Goal: Obtain resource: Download file/media

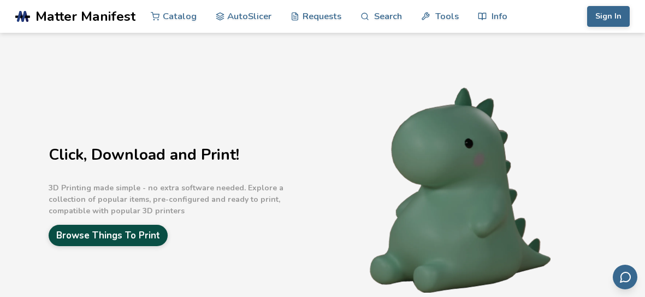
click at [99, 228] on link "Browse Things To Print" at bounding box center [108, 234] width 119 height 21
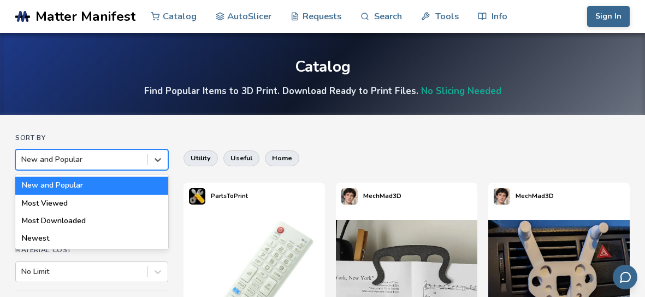
click at [39, 223] on div "Most Downloaded" at bounding box center [91, 220] width 153 height 17
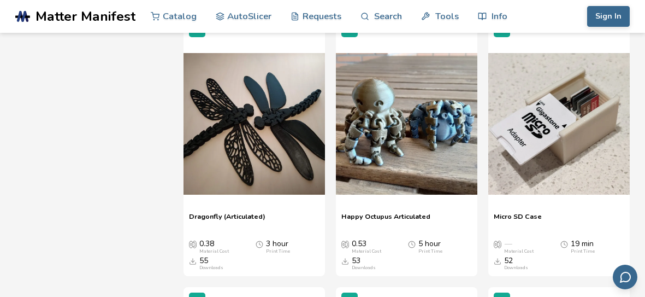
scroll to position [1809, 0]
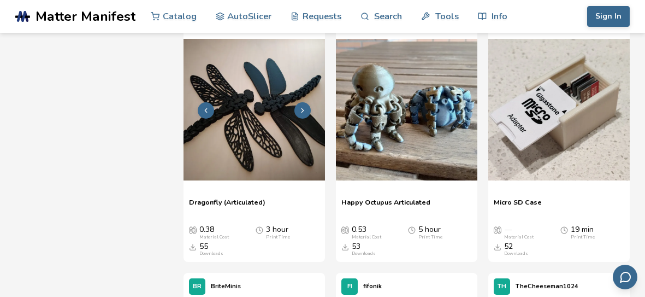
click at [224, 158] on img at bounding box center [254, 109] width 141 height 141
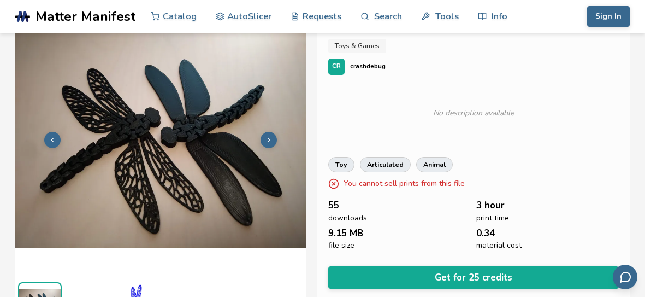
scroll to position [43, 0]
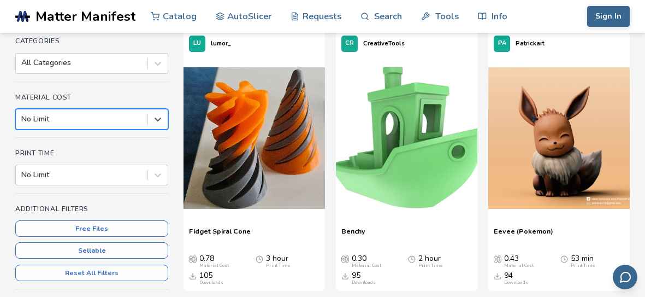
scroll to position [153, 0]
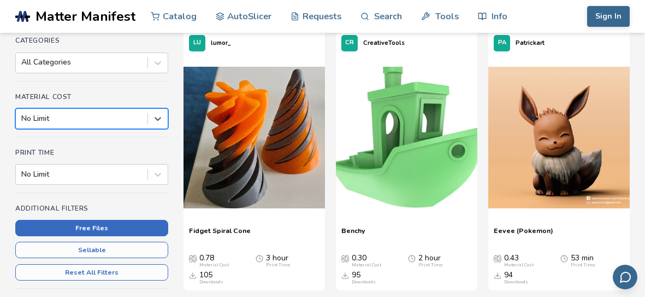
click at [40, 233] on button "Free Files" at bounding box center [91, 228] width 153 height 16
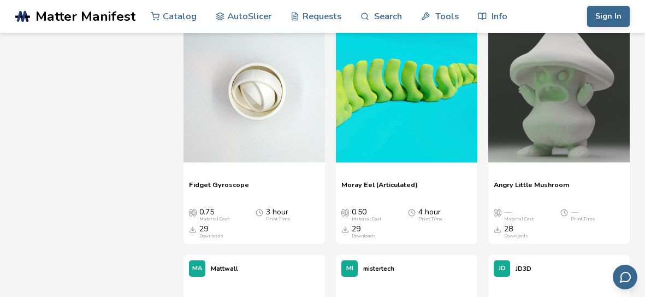
scroll to position [4538, 0]
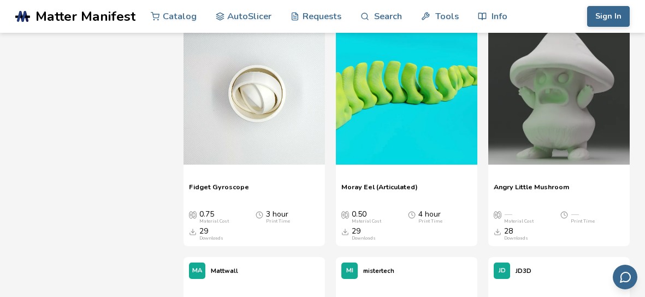
click at [215, 187] on span "Fidget Gyroscope" at bounding box center [219, 190] width 60 height 16
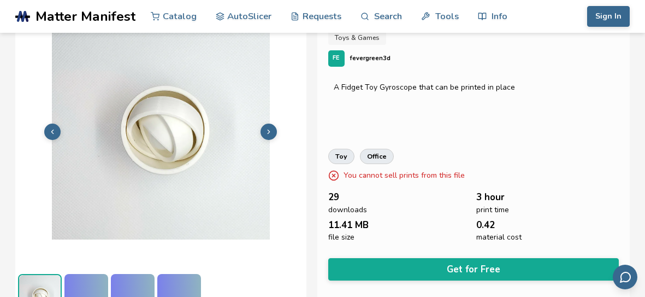
scroll to position [69, 0]
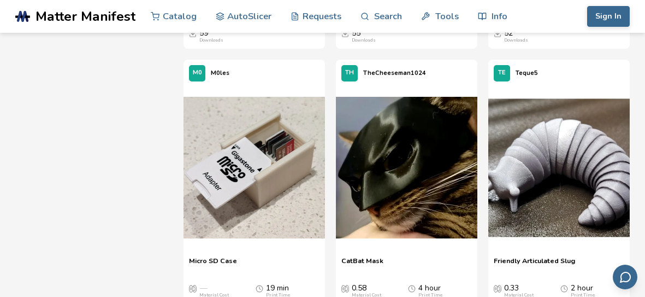
scroll to position [1204, 0]
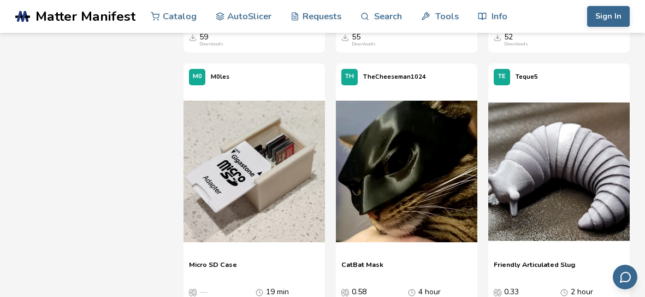
click at [572, 262] on span "Friendly Articulated Slug" at bounding box center [534, 268] width 81 height 16
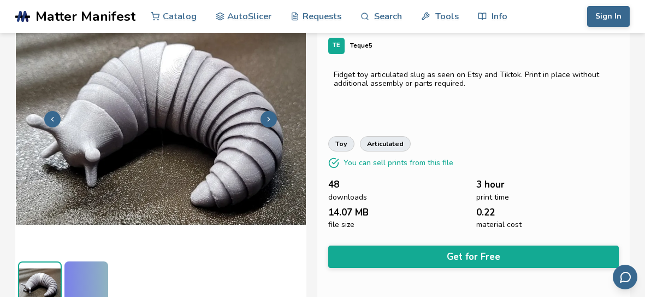
scroll to position [69, 0]
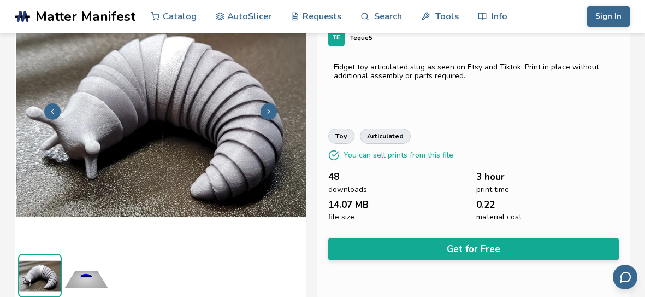
click at [253, 109] on img at bounding box center [160, 110] width 291 height 218
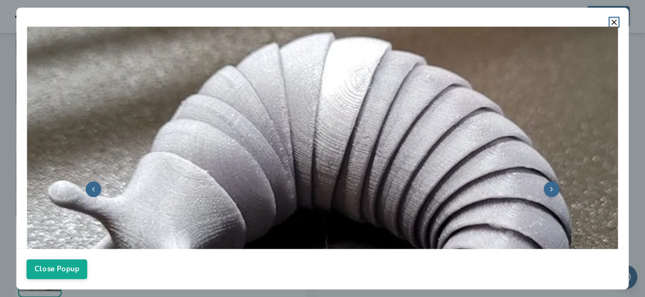
click at [552, 188] on polyline at bounding box center [552, 189] width 2 height 4
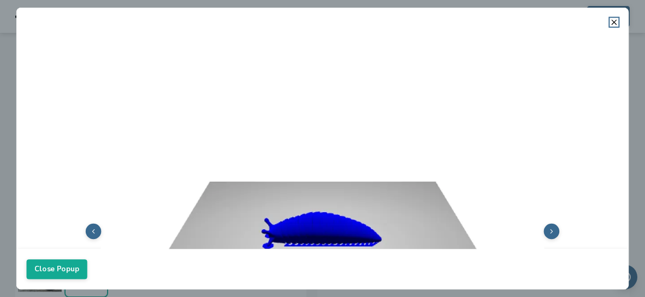
scroll to position [0, 0]
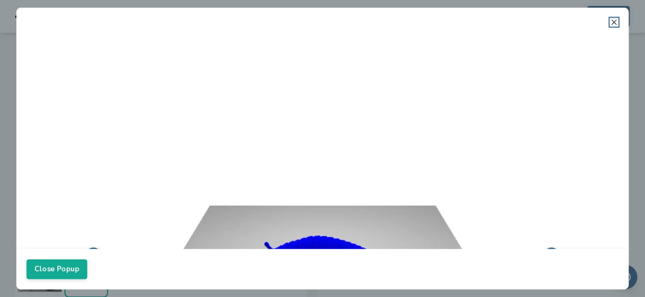
click at [614, 24] on icon at bounding box center [614, 22] width 9 height 9
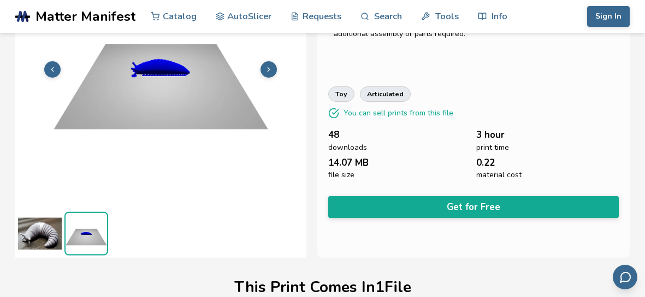
scroll to position [111, 0]
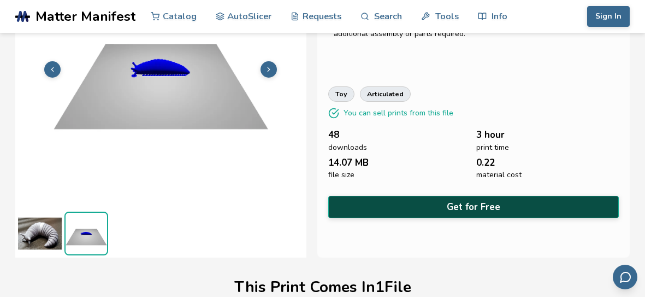
click at [565, 208] on button "Get for Free" at bounding box center [473, 207] width 291 height 22
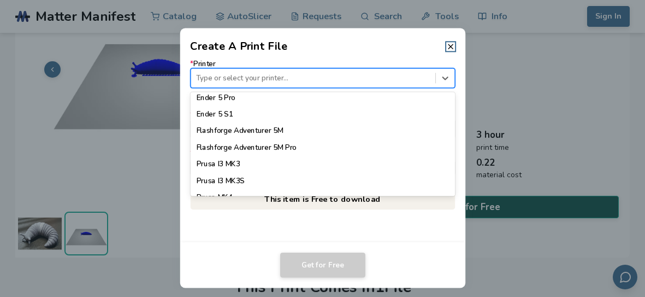
scroll to position [896, 0]
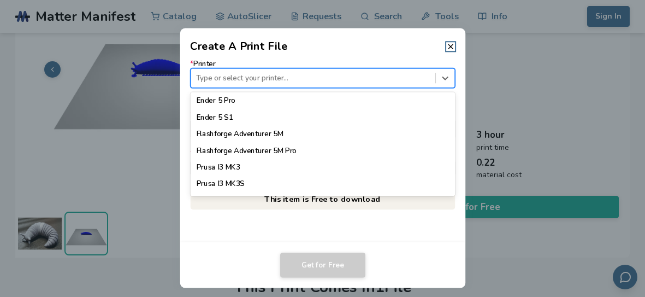
click at [218, 136] on div "Flashforge Adventurer 5M" at bounding box center [322, 134] width 264 height 16
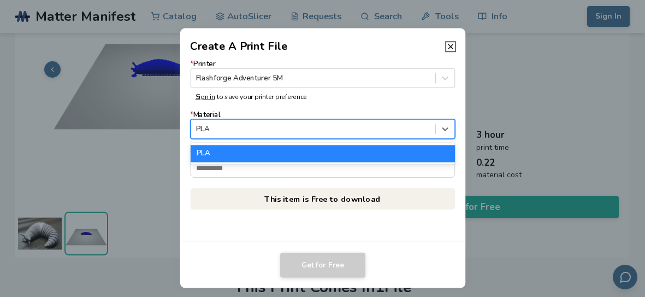
click at [216, 156] on div "PLA" at bounding box center [322, 153] width 264 height 16
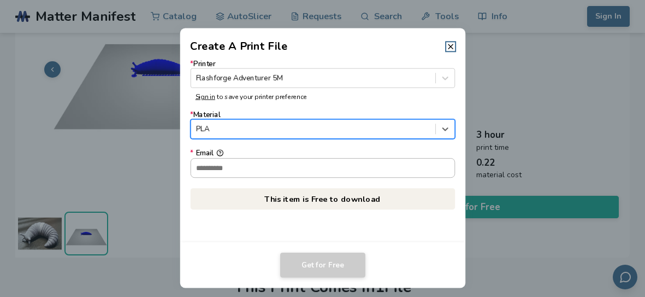
click at [211, 165] on input "* Email" at bounding box center [323, 167] width 264 height 19
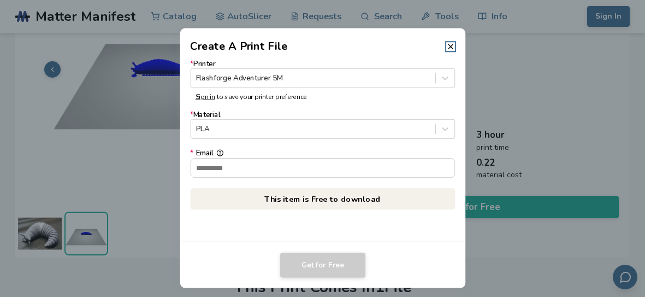
type input "**********"
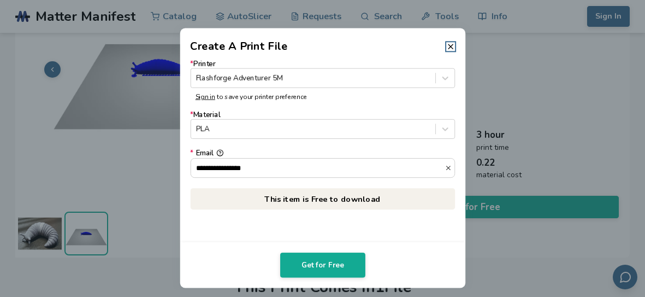
click at [144, 162] on dialog "**********" at bounding box center [322, 149] width 613 height 282
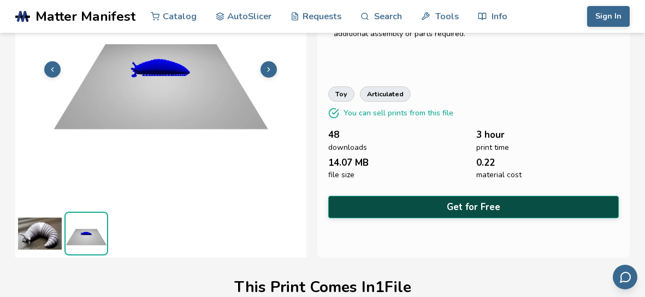
click at [458, 205] on button "Get for Free" at bounding box center [473, 207] width 291 height 22
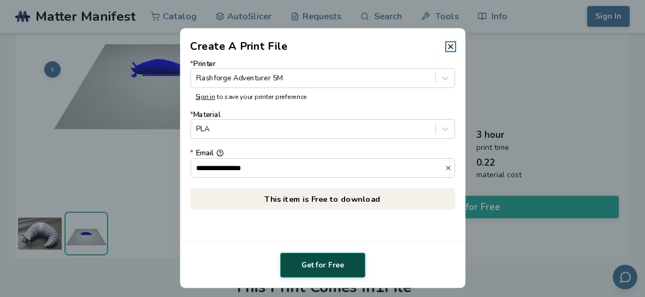
click at [314, 264] on button "Get for Free" at bounding box center [322, 264] width 85 height 25
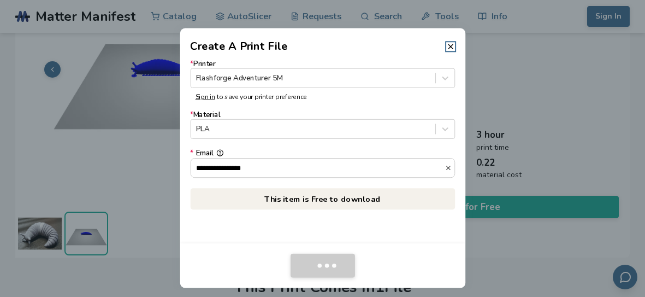
click at [27, 58] on dialog "**********" at bounding box center [322, 149] width 613 height 282
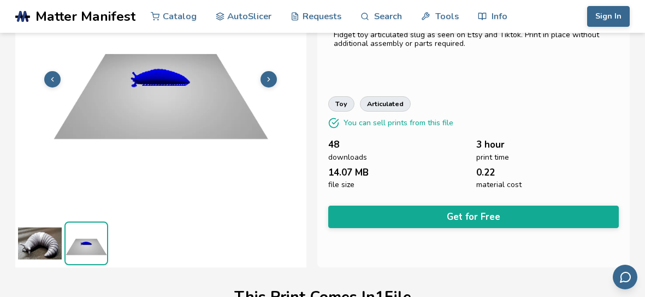
scroll to position [89, 0]
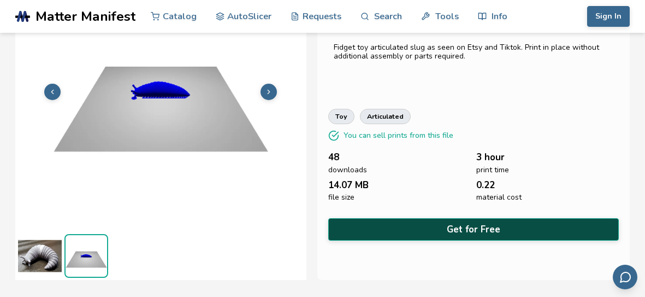
click at [409, 226] on button "Get for Free" at bounding box center [473, 229] width 291 height 22
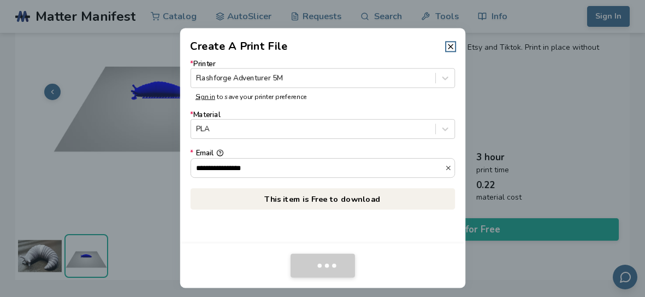
click at [563, 58] on dialog "**********" at bounding box center [322, 149] width 613 height 282
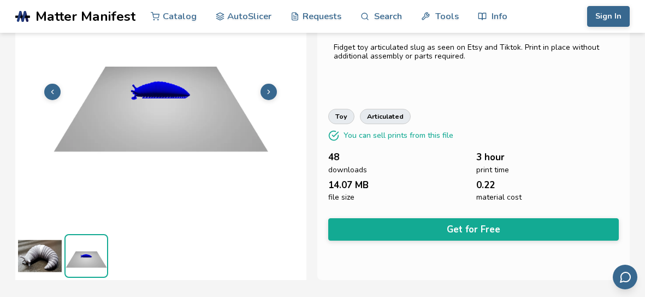
click at [495, 193] on span "material cost" at bounding box center [498, 197] width 45 height 9
click at [614, 7] on button "Sign In" at bounding box center [608, 16] width 43 height 21
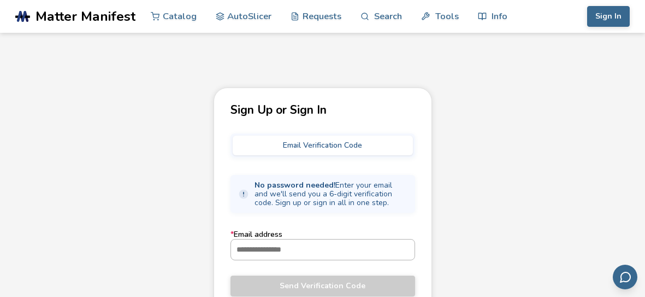
click at [283, 250] on input "* Email address" at bounding box center [323, 249] width 184 height 20
type input "**********"
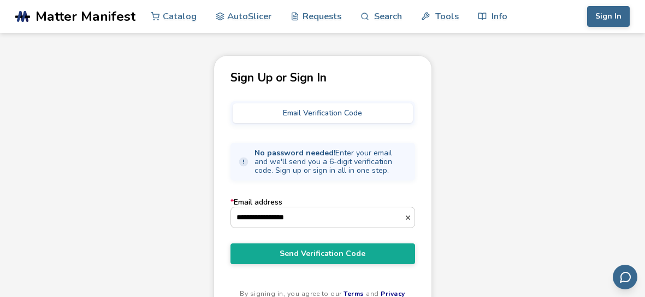
scroll to position [60, 0]
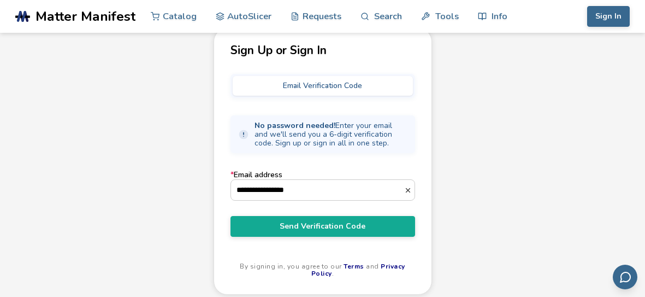
click at [224, 160] on div "**********" at bounding box center [323, 161] width 218 height 267
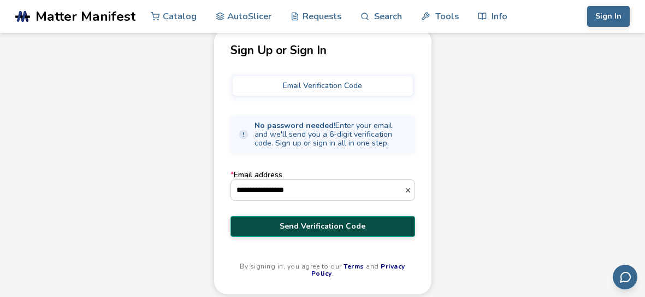
click at [291, 222] on span "Send Verification Code" at bounding box center [323, 226] width 168 height 9
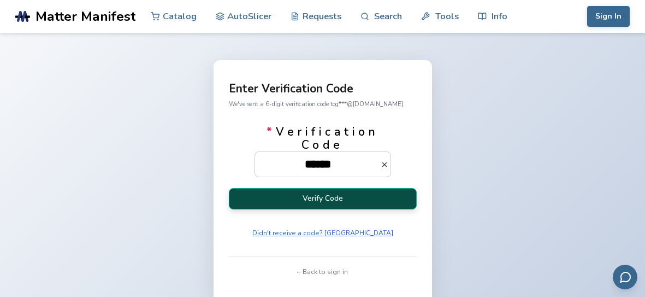
type input "******"
click at [326, 202] on button "Verify Code" at bounding box center [323, 198] width 188 height 21
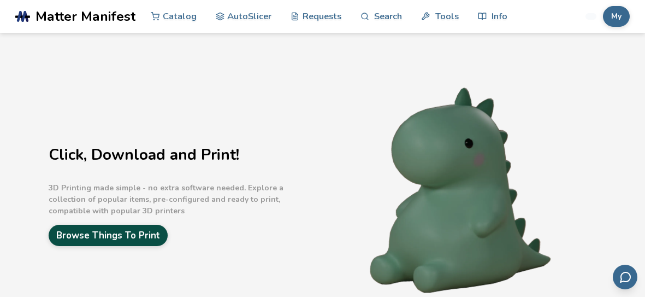
click at [101, 238] on link "Browse Things To Print" at bounding box center [108, 234] width 119 height 21
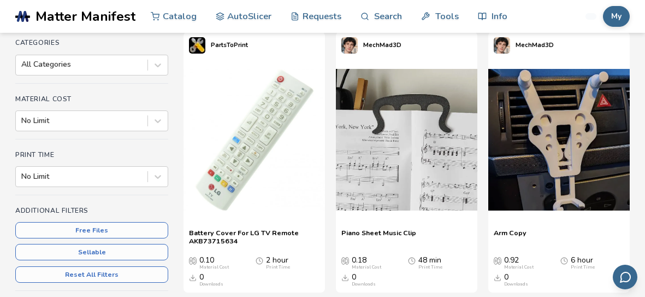
scroll to position [152, 0]
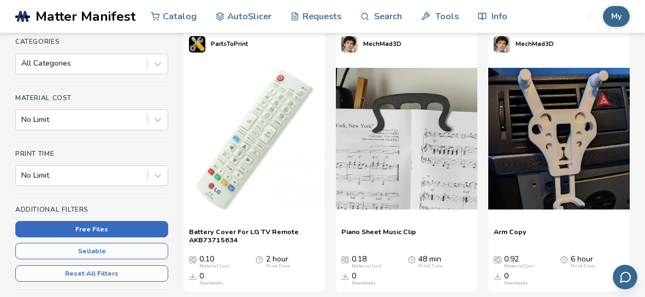
click at [132, 226] on button "Free Files" at bounding box center [91, 229] width 153 height 16
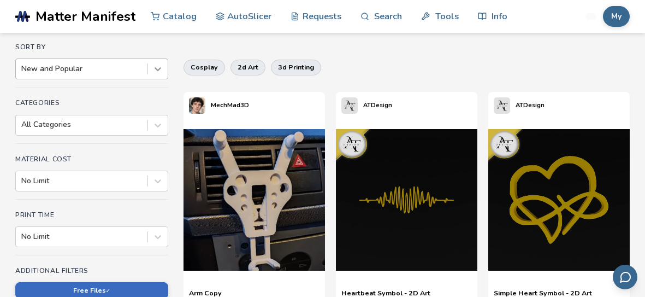
scroll to position [90, 0]
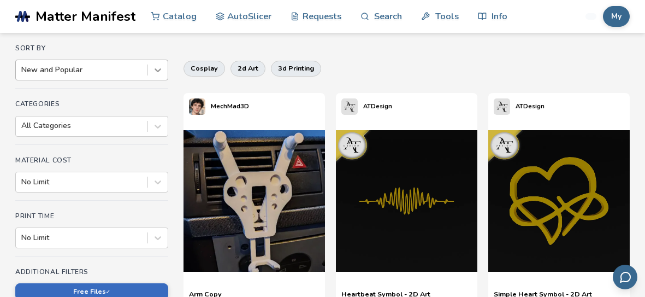
click at [158, 71] on icon at bounding box center [158, 71] width 7 height 4
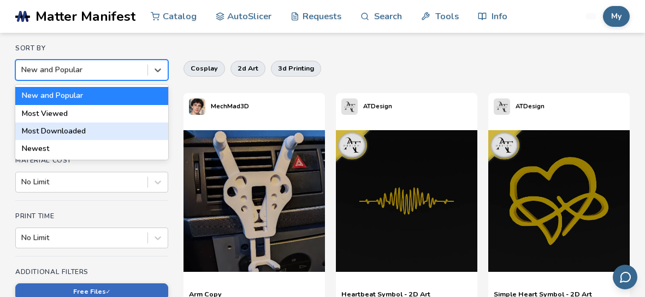
click at [132, 126] on div "Most Downloaded" at bounding box center [91, 130] width 153 height 17
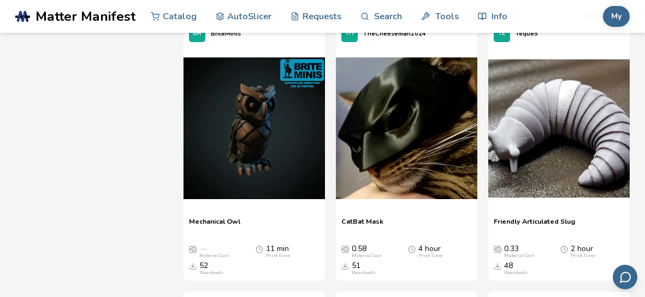
scroll to position [1250, 0]
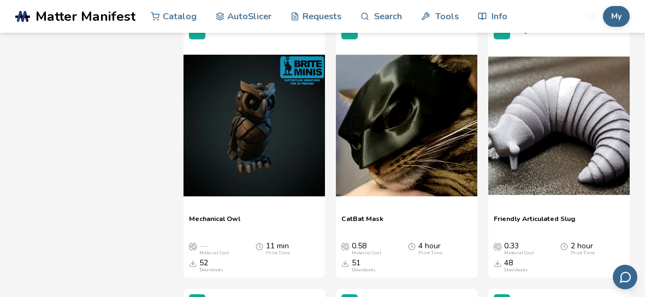
click at [544, 222] on span "Friendly Articulated Slug" at bounding box center [534, 222] width 81 height 16
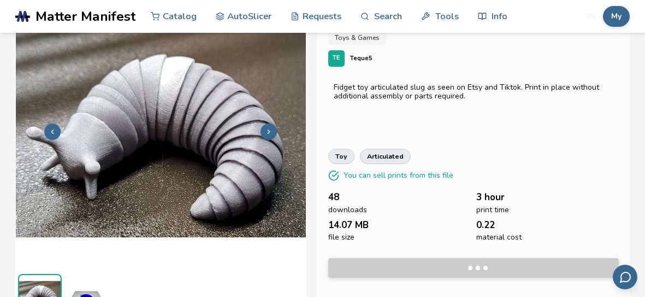
scroll to position [69, 0]
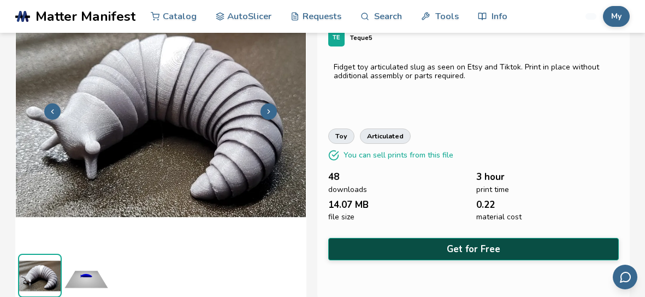
click at [459, 245] on button "Get for Free" at bounding box center [473, 249] width 291 height 22
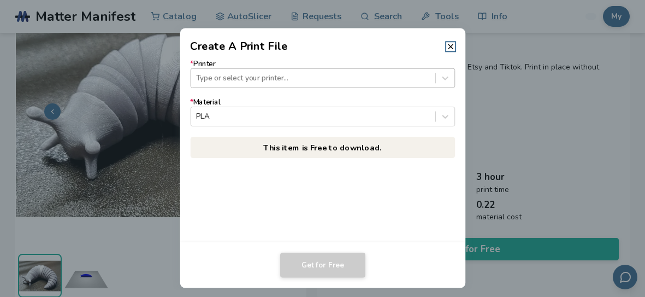
click at [302, 80] on div at bounding box center [313, 78] width 234 height 10
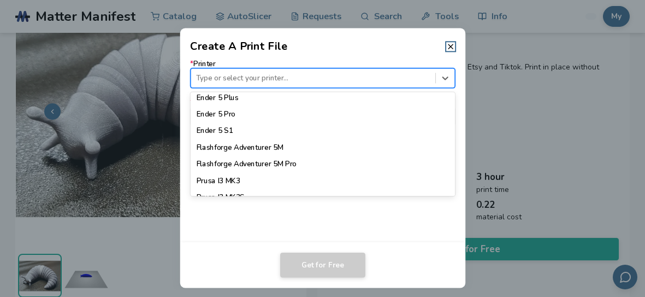
scroll to position [883, 0]
click at [221, 152] on div "Flashforge Adventurer 5M" at bounding box center [322, 146] width 264 height 16
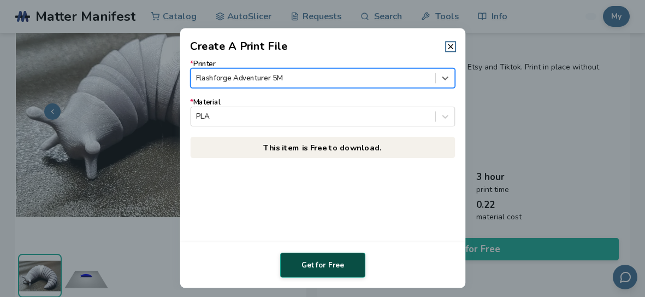
click at [302, 265] on button "Get for Free" at bounding box center [322, 264] width 85 height 25
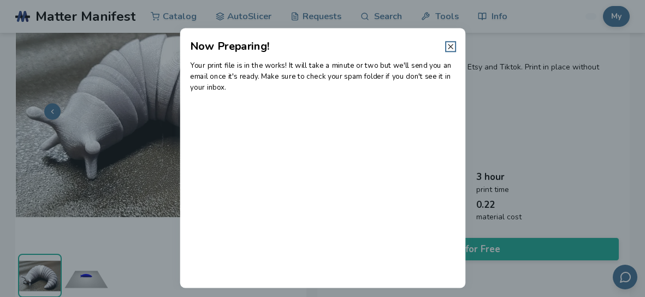
click at [452, 46] on icon at bounding box center [450, 46] width 9 height 9
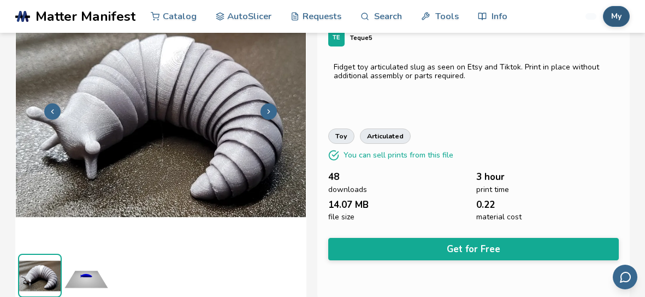
click at [618, 14] on button "My" at bounding box center [616, 16] width 27 height 21
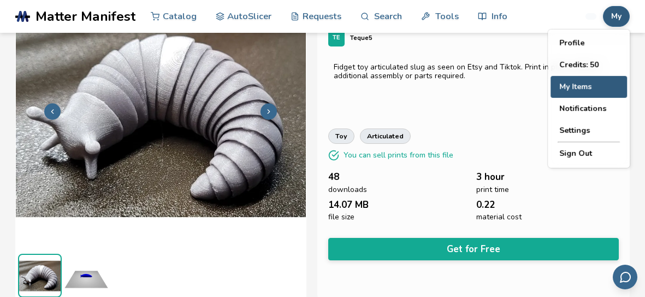
click at [602, 89] on button "My Items" at bounding box center [589, 87] width 76 height 22
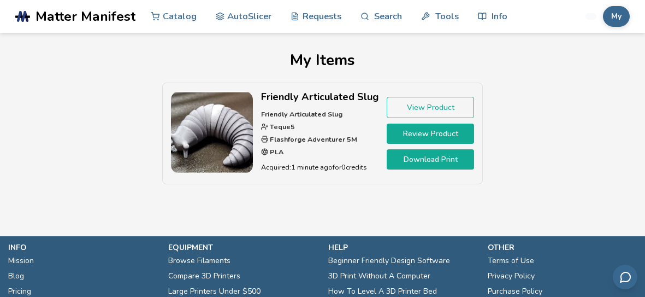
click at [441, 163] on link "Download Print" at bounding box center [430, 159] width 87 height 20
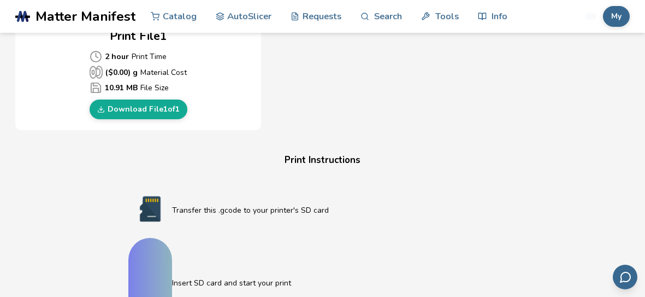
scroll to position [555, 0]
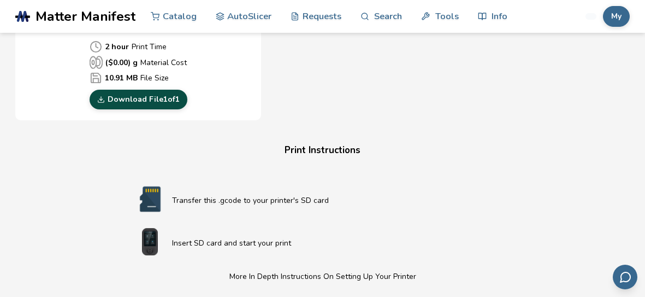
click at [150, 99] on link "Download File 1 of 1" at bounding box center [139, 100] width 98 height 20
